Goal: Find specific page/section: Find specific page/section

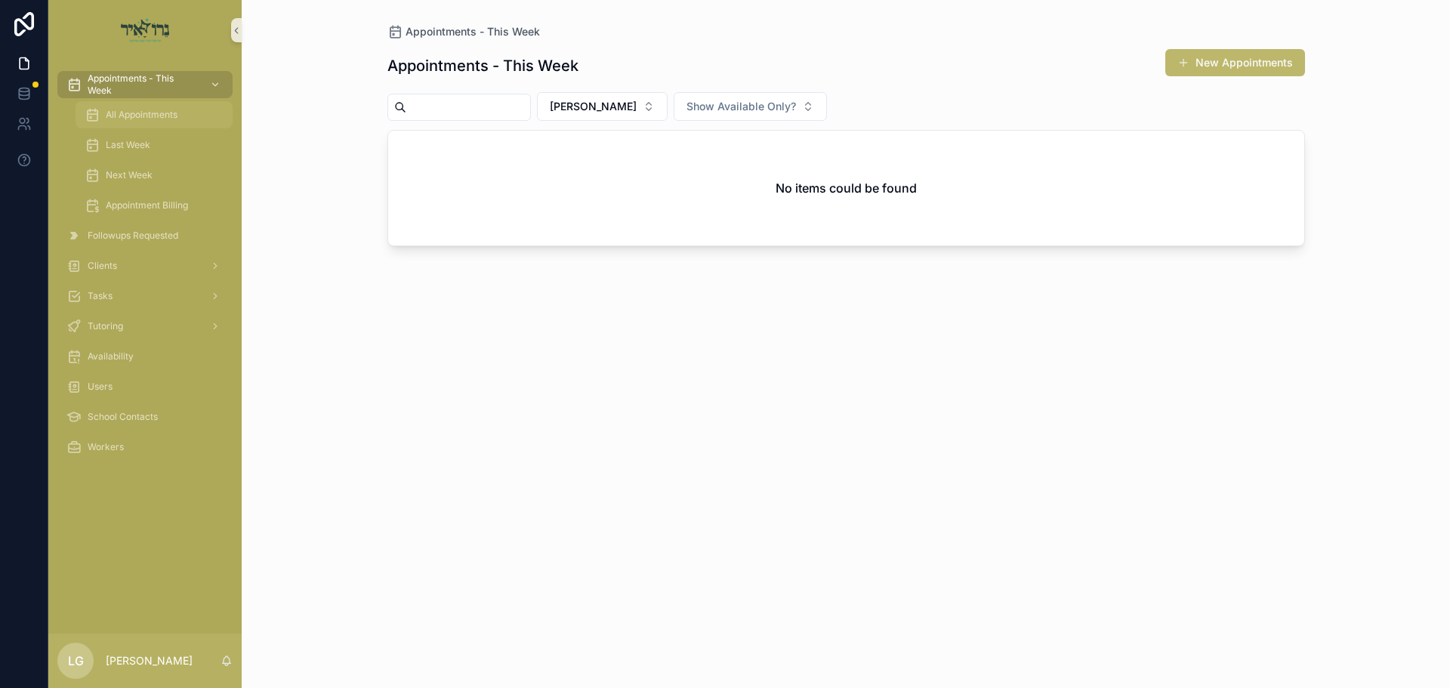
click at [165, 113] on span "All Appointments" at bounding box center [142, 115] width 72 height 12
click at [668, 110] on button "[PERSON_NAME]" at bounding box center [602, 106] width 131 height 29
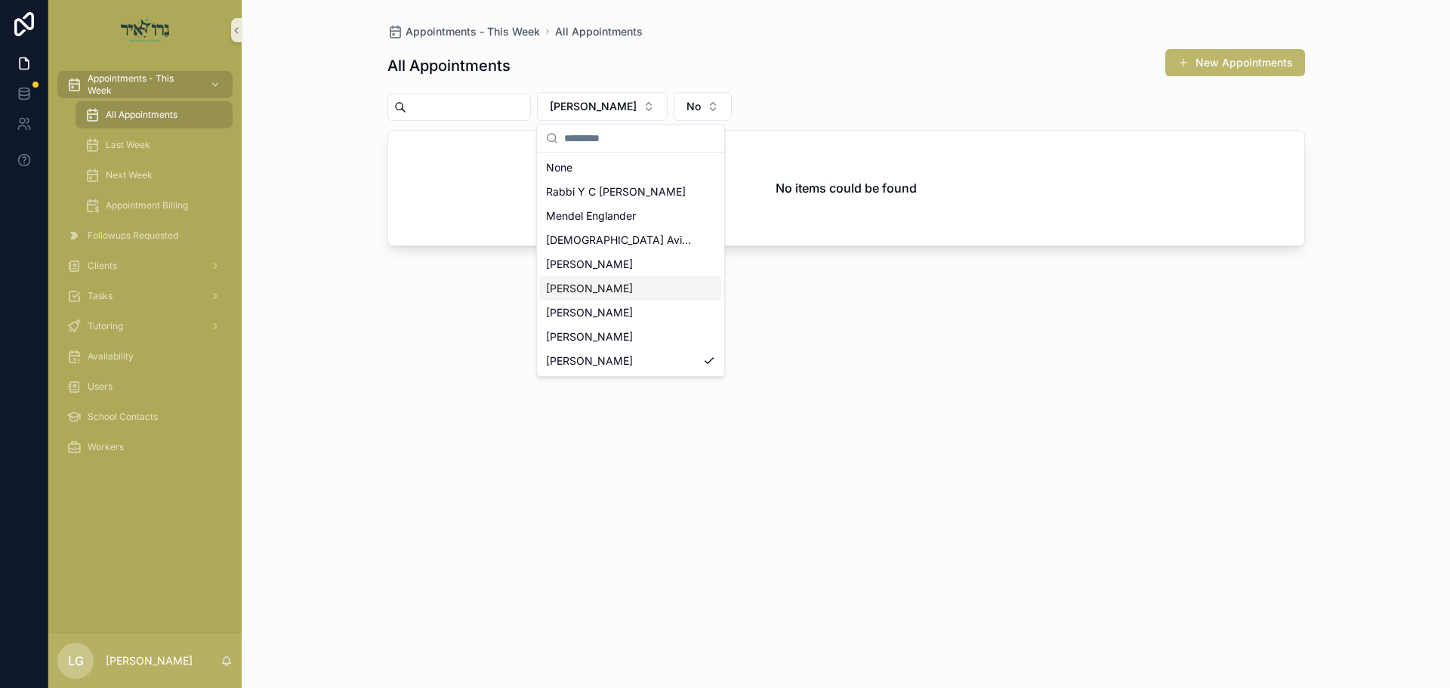
click at [592, 289] on span "[PERSON_NAME]" at bounding box center [589, 288] width 87 height 15
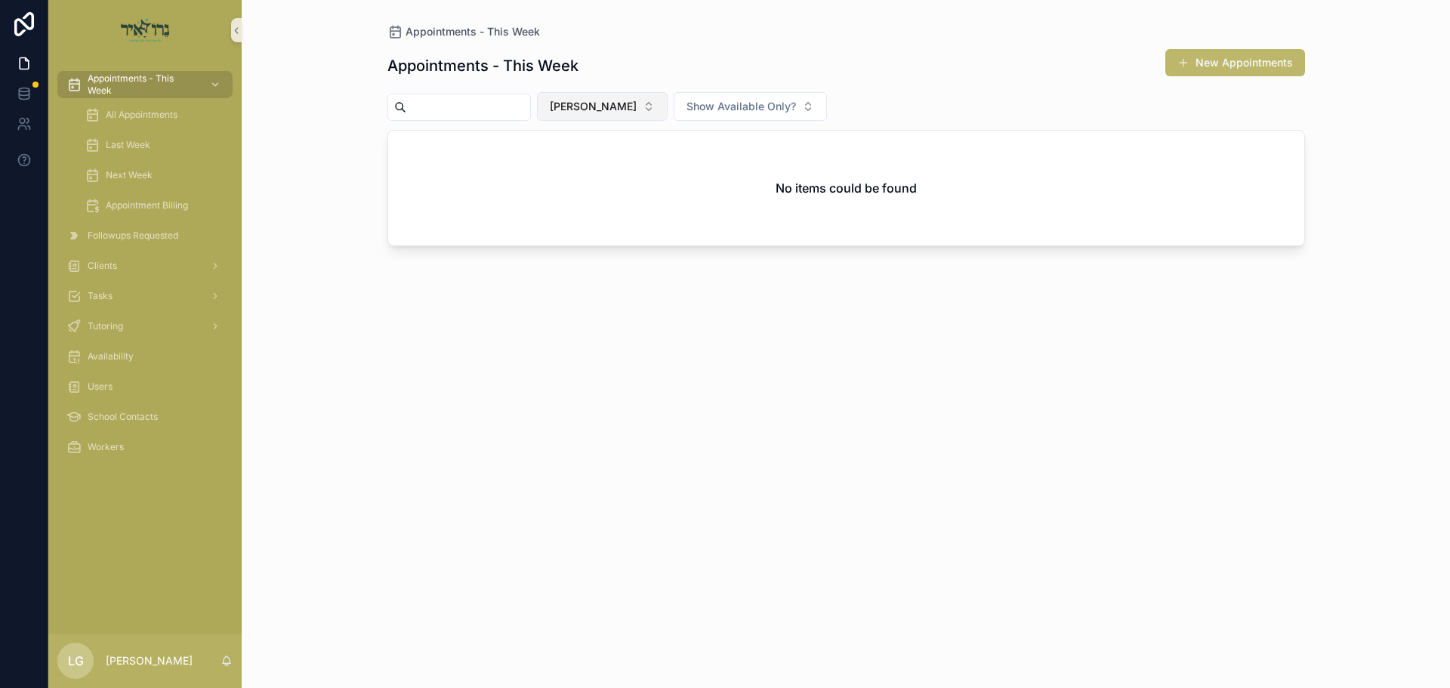
click at [637, 107] on span "[PERSON_NAME]" at bounding box center [593, 106] width 87 height 15
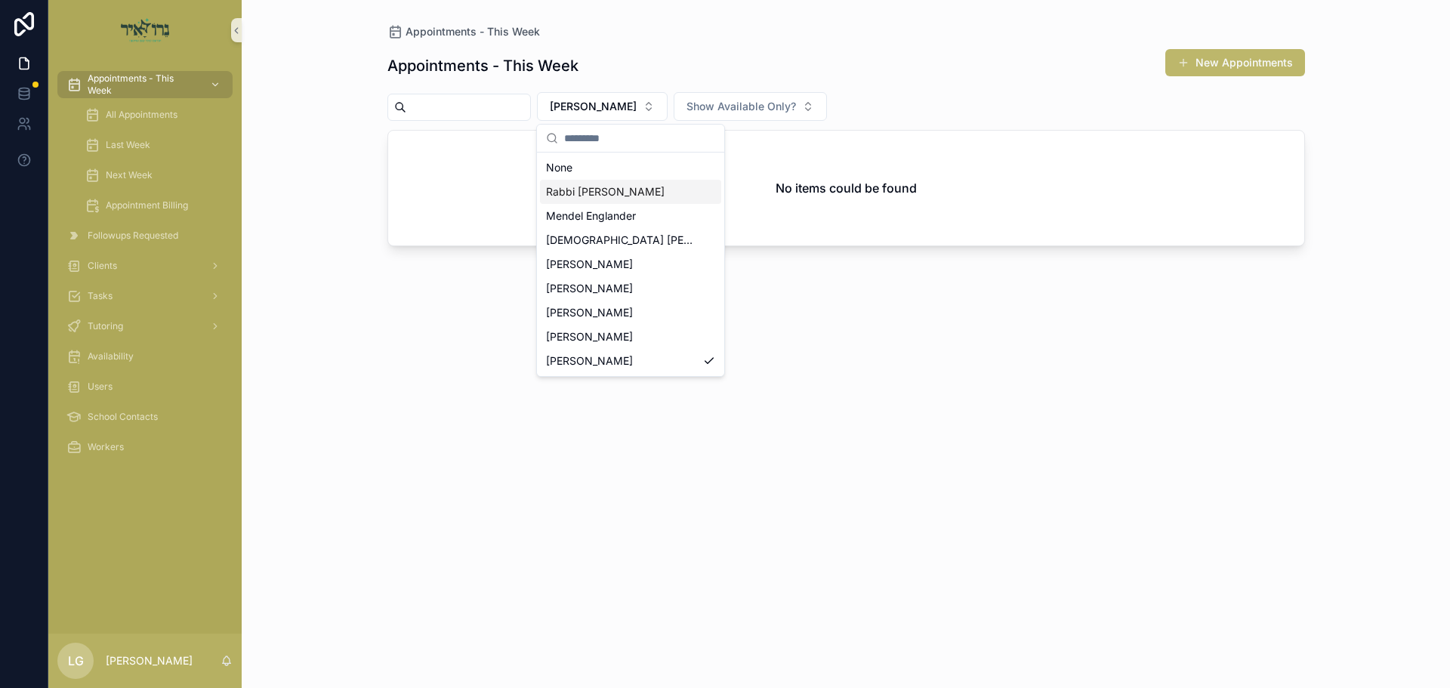
click at [600, 193] on span "Rabbi [PERSON_NAME]" at bounding box center [605, 191] width 119 height 15
